Goal: Navigation & Orientation: Find specific page/section

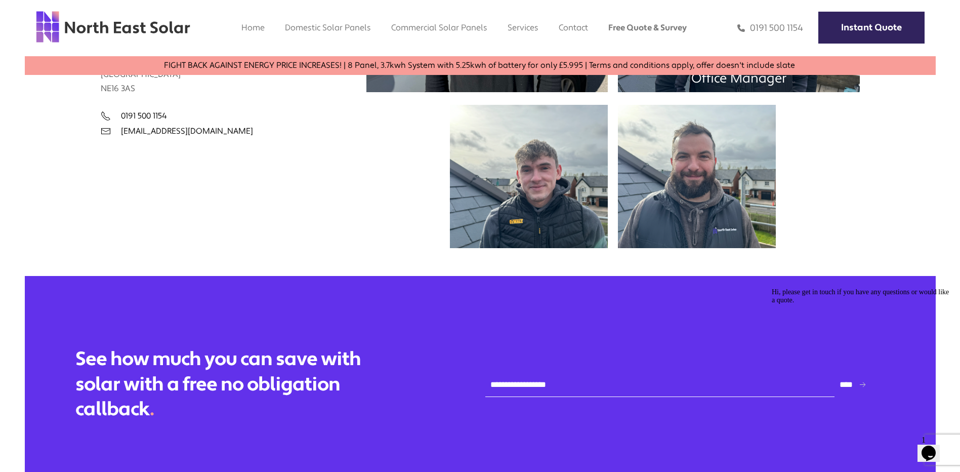
scroll to position [304, 0]
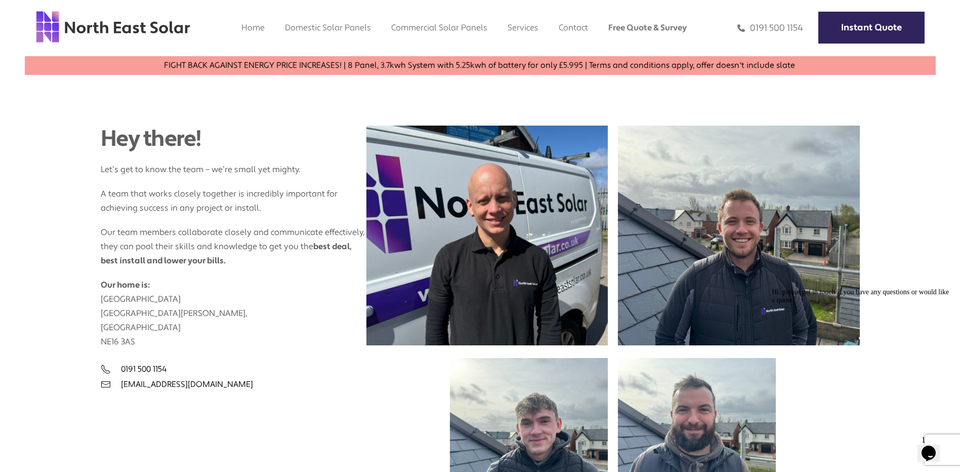
click at [301, 345] on p "Our home is: [STREET_ADDRESS][PERSON_NAME]" at bounding box center [234, 308] width 266 height 81
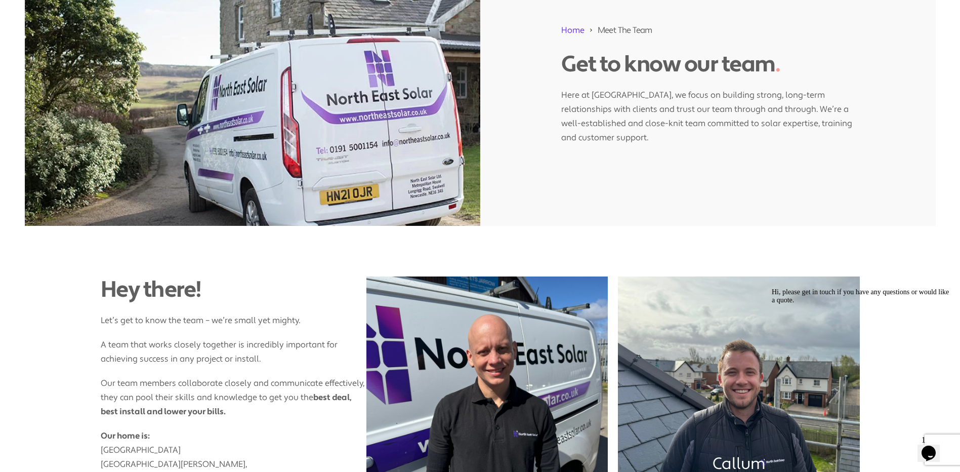
scroll to position [0, 0]
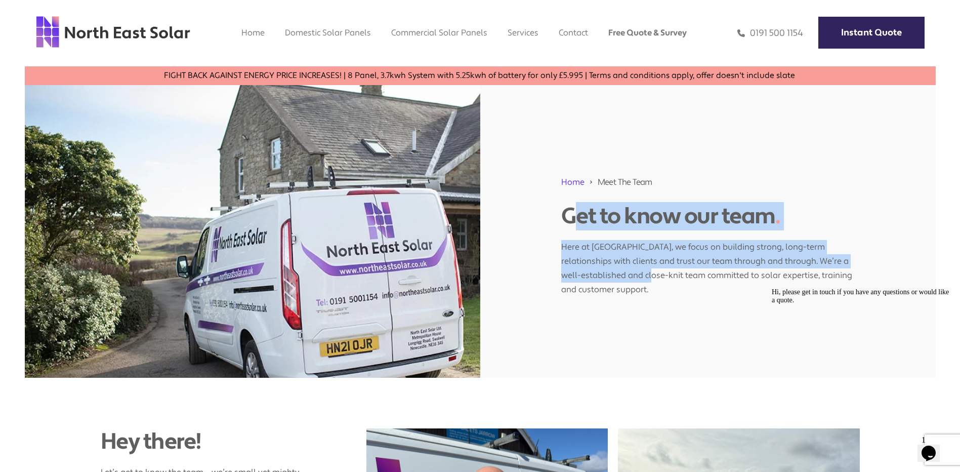
drag, startPoint x: 563, startPoint y: 213, endPoint x: 656, endPoint y: 282, distance: 116.5
click at [656, 282] on div "Home Meet The Team Get to know our team . Here at [GEOGRAPHIC_DATA], we focus o…" at bounding box center [707, 231] width 455 height 292
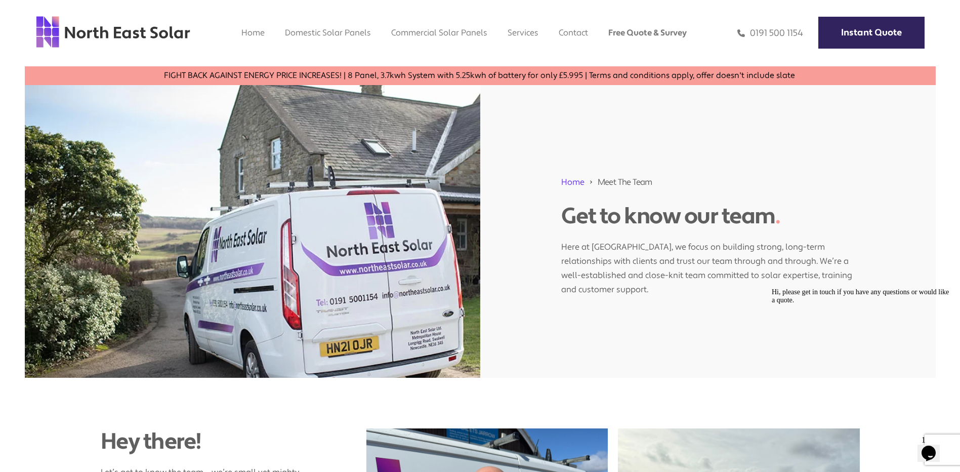
drag, startPoint x: 656, startPoint y: 282, endPoint x: 663, endPoint y: 295, distance: 14.7
click at [663, 295] on p "Here at [GEOGRAPHIC_DATA], we focus on building strong, long-term relationships…" at bounding box center [707, 263] width 293 height 67
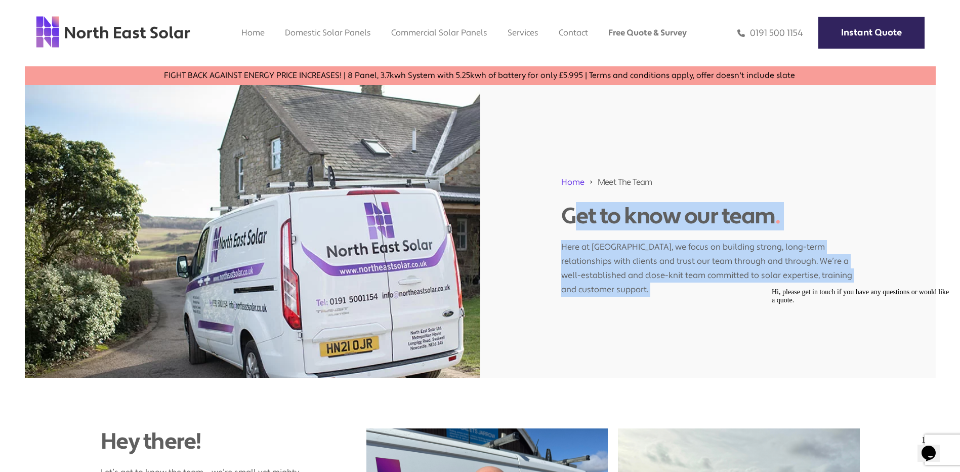
drag, startPoint x: 661, startPoint y: 295, endPoint x: 562, endPoint y: 211, distance: 129.6
click at [562, 211] on div "Home Meet The Team Get to know our team . Here at [GEOGRAPHIC_DATA], we focus o…" at bounding box center [707, 231] width 455 height 292
click at [732, 295] on p "Here at [GEOGRAPHIC_DATA], we focus on building strong, long-term relationships…" at bounding box center [707, 263] width 293 height 67
drag, startPoint x: 730, startPoint y: 295, endPoint x: 628, endPoint y: 219, distance: 126.5
click at [628, 219] on div "Home Meet The Team Get to know our team . Here at [GEOGRAPHIC_DATA], we focus o…" at bounding box center [707, 231] width 455 height 292
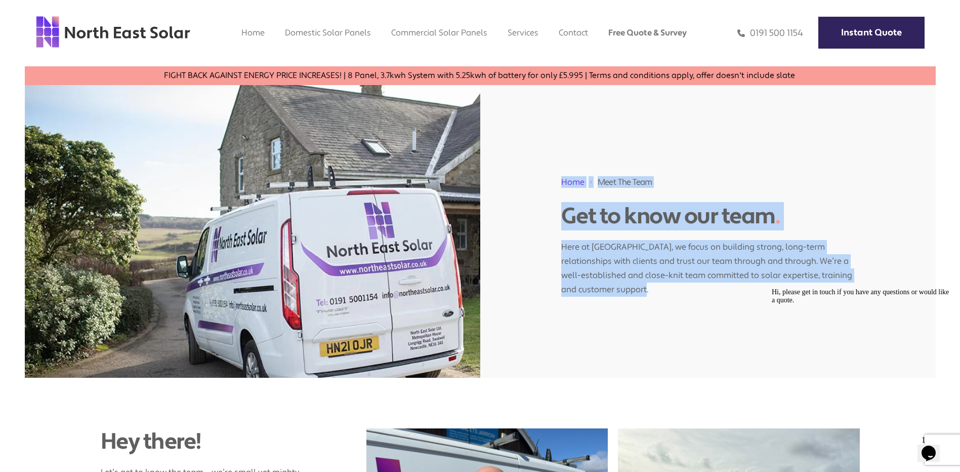
drag, startPoint x: 542, startPoint y: 177, endPoint x: 663, endPoint y: 301, distance: 173.2
click at [663, 301] on div "Home Meet The Team Get to know our team . Here at [GEOGRAPHIC_DATA], we focus o…" at bounding box center [707, 231] width 455 height 292
drag, startPoint x: 663, startPoint y: 301, endPoint x: 669, endPoint y: 305, distance: 7.6
click at [671, 307] on div "Home Meet The Team Get to know our team . Here at [GEOGRAPHIC_DATA], we focus o…" at bounding box center [707, 231] width 455 height 292
drag, startPoint x: 662, startPoint y: 296, endPoint x: 579, endPoint y: 195, distance: 130.1
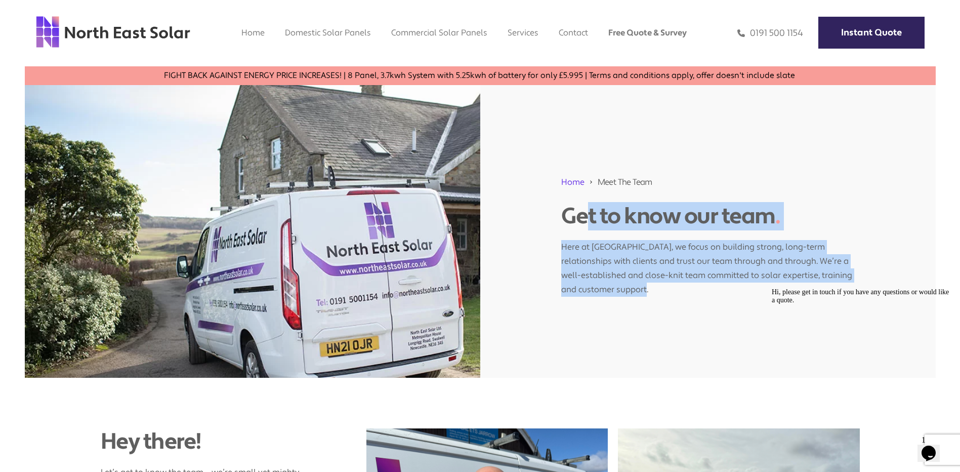
click at [579, 195] on div "Home Meet The Team Get to know our team . Here at [GEOGRAPHIC_DATA], we focus o…" at bounding box center [707, 231] width 455 height 292
click at [717, 301] on div "Home Meet The Team Get to know our team . Here at [GEOGRAPHIC_DATA], we focus o…" at bounding box center [707, 231] width 455 height 292
drag, startPoint x: 701, startPoint y: 294, endPoint x: 631, endPoint y: 211, distance: 108.5
click at [631, 211] on div "Home Meet The Team Get to know our team . Here at [GEOGRAPHIC_DATA], we focus o…" at bounding box center [707, 231] width 455 height 292
drag, startPoint x: 631, startPoint y: 211, endPoint x: 688, endPoint y: 311, distance: 114.7
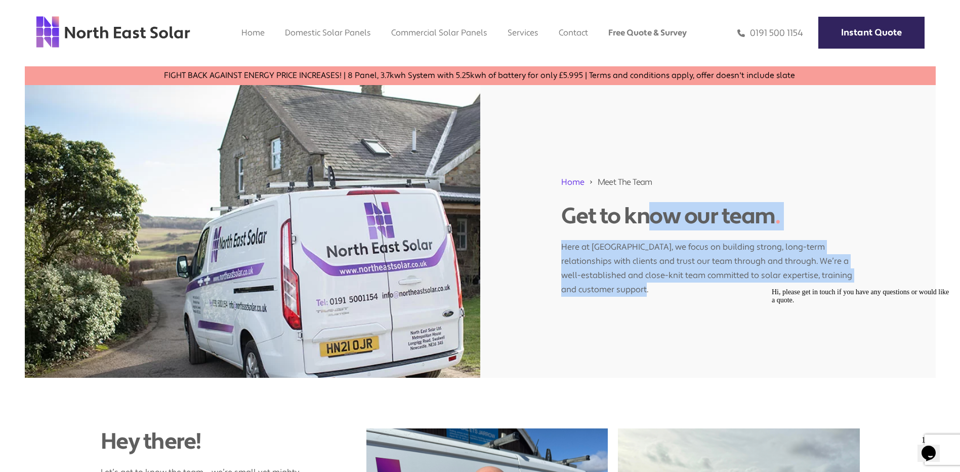
click at [688, 310] on div "Home Meet The Team Get to know our team . Here at [GEOGRAPHIC_DATA], we focus o…" at bounding box center [707, 231] width 455 height 292
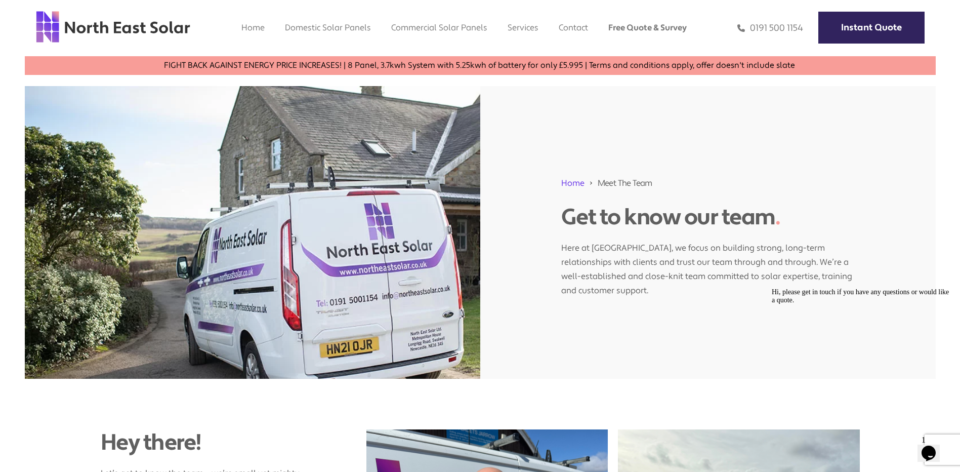
scroll to position [354, 0]
